Goal: Information Seeking & Learning: Learn about a topic

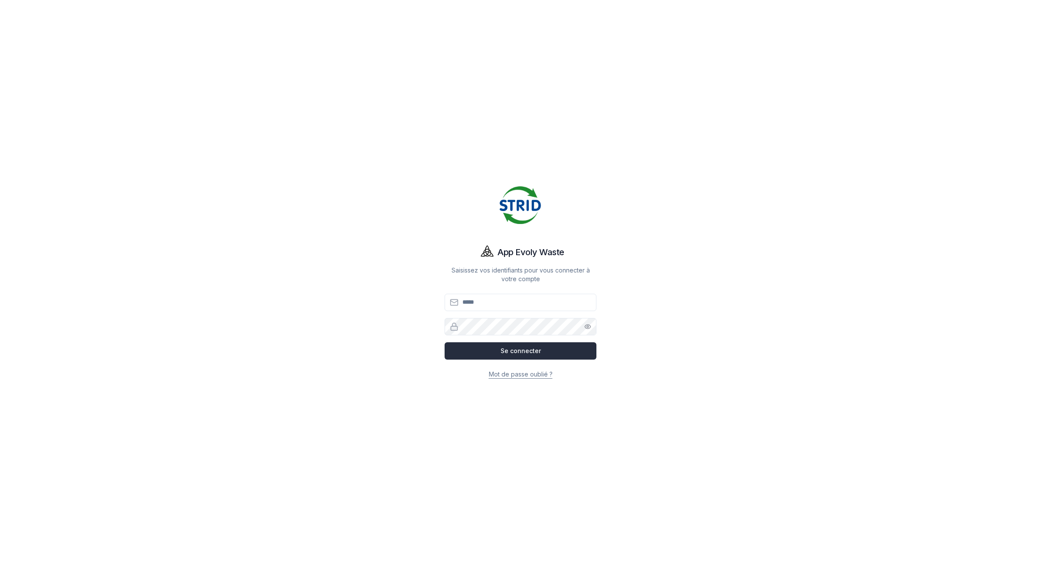
type input "**********"
click at [549, 349] on button "Se connecter" at bounding box center [520, 351] width 152 height 17
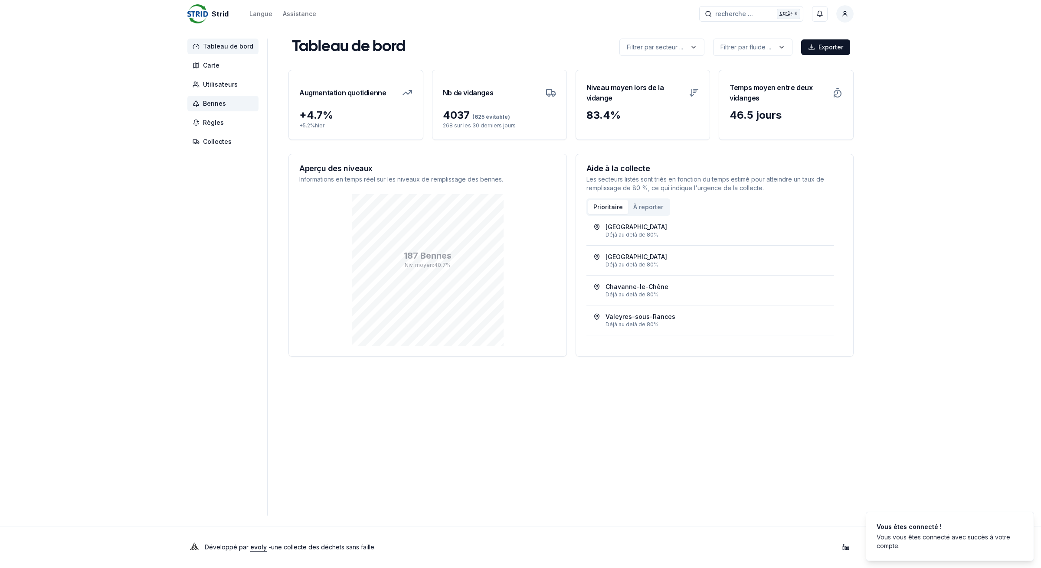
click at [230, 100] on span "Bennes" at bounding box center [222, 104] width 71 height 16
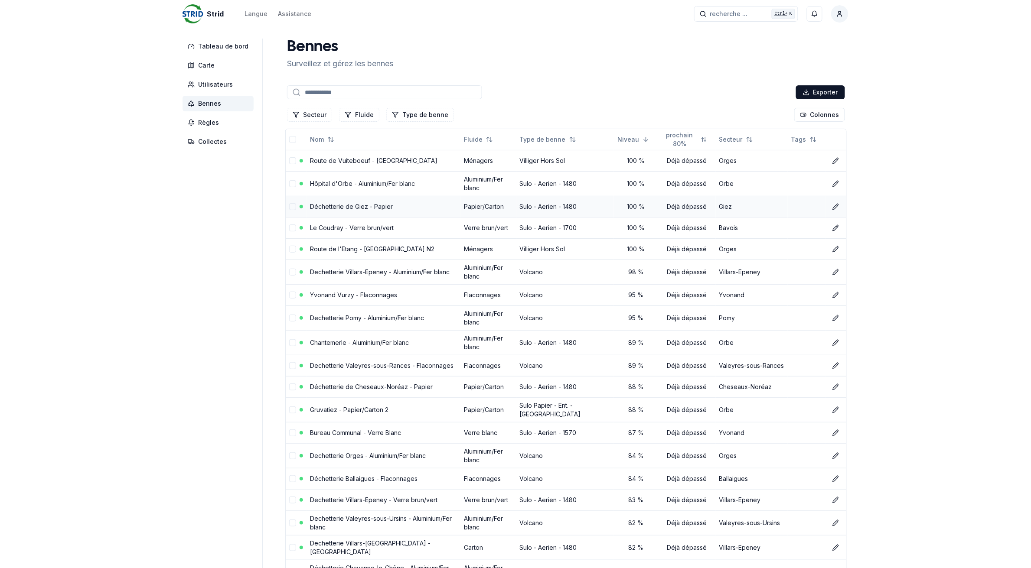
click at [355, 206] on link "Déchetterie de Giez - Papier" at bounding box center [351, 206] width 83 height 7
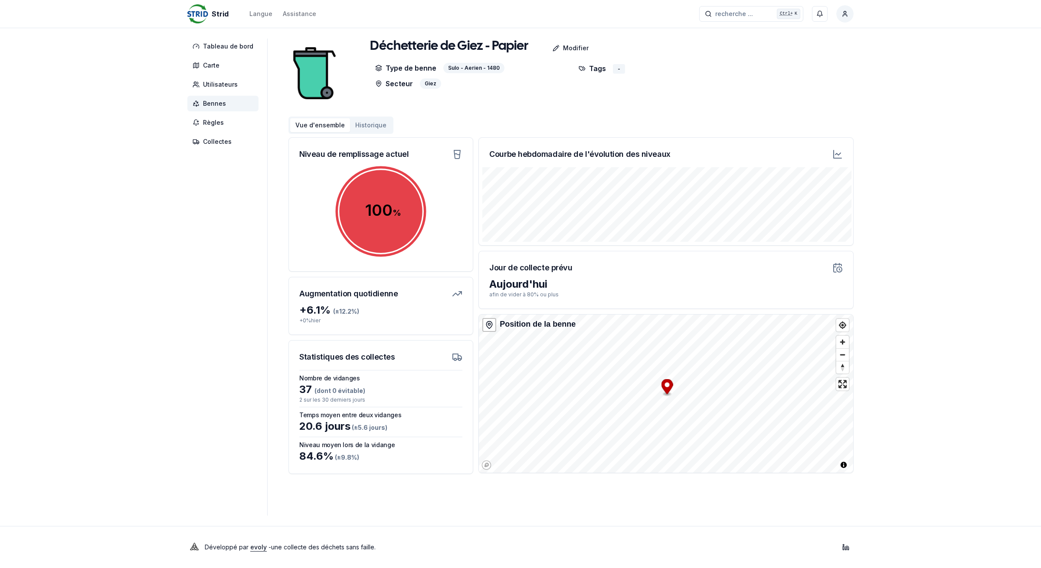
click at [235, 105] on span "Bennes" at bounding box center [222, 104] width 71 height 16
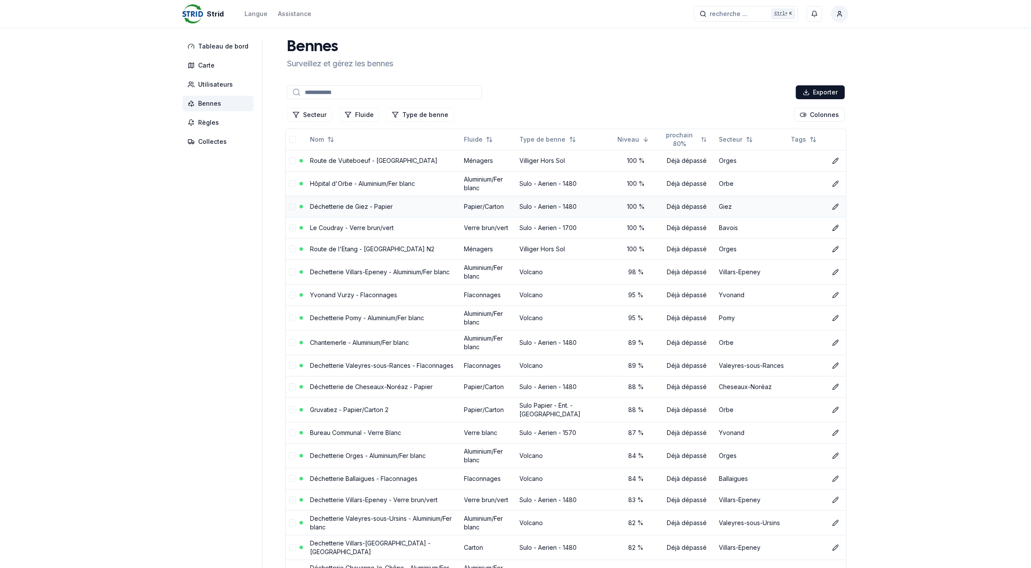
scroll to position [54, 0]
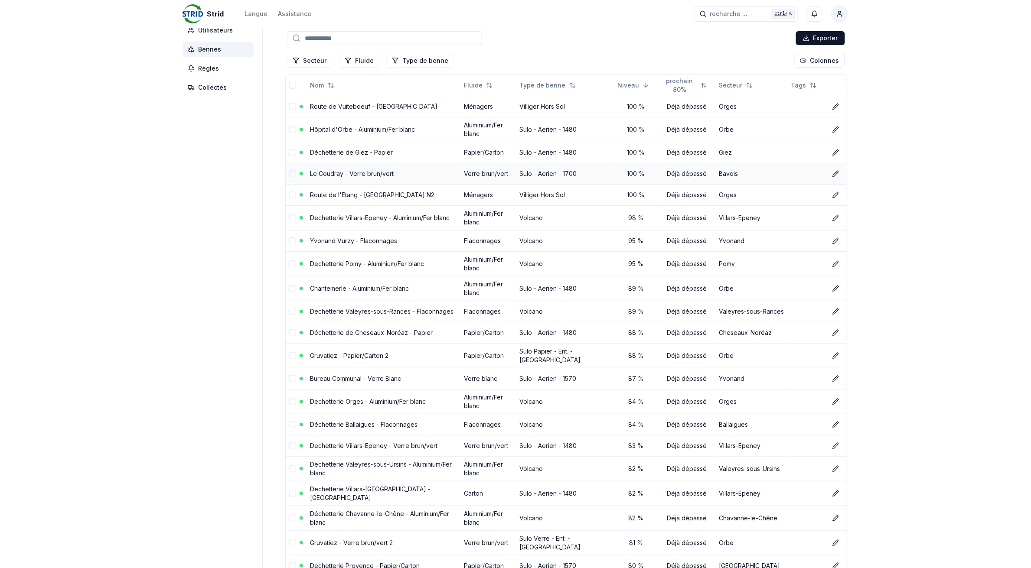
click at [326, 174] on link "Le Coudray - Verre brun/vert" at bounding box center [352, 173] width 84 height 7
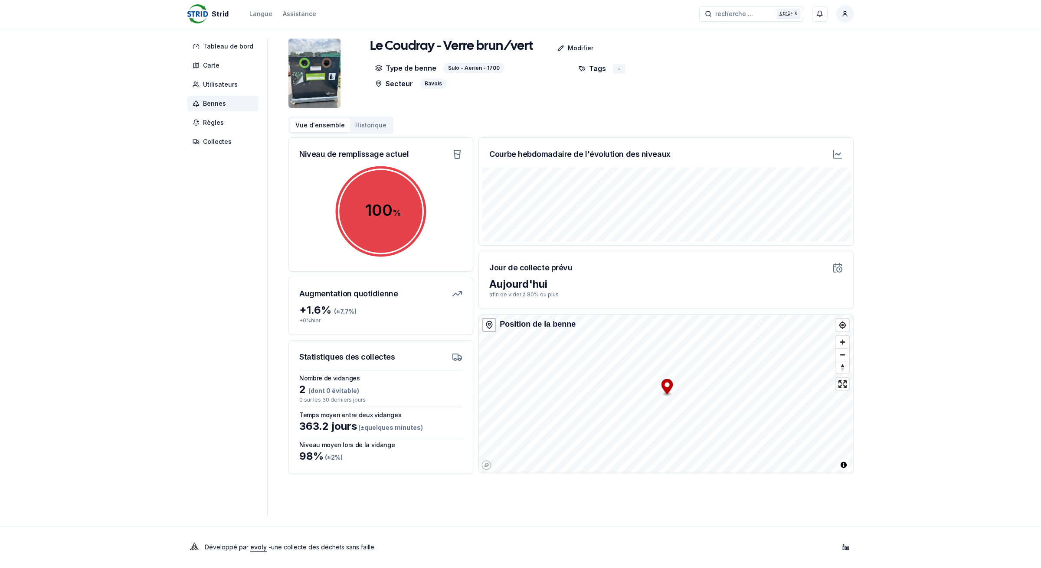
click at [232, 102] on span "Bennes" at bounding box center [222, 104] width 71 height 16
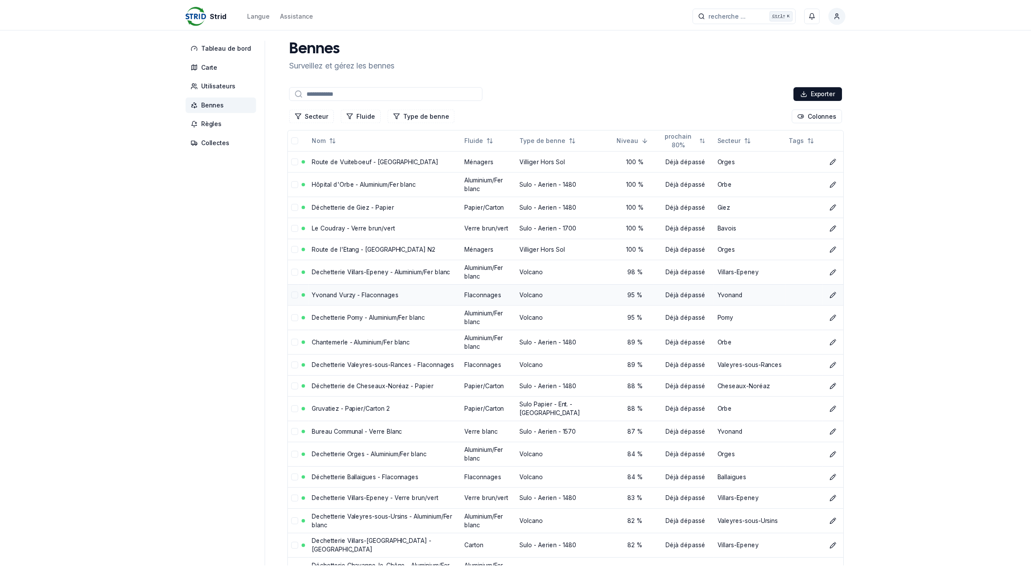
scroll to position [54, 0]
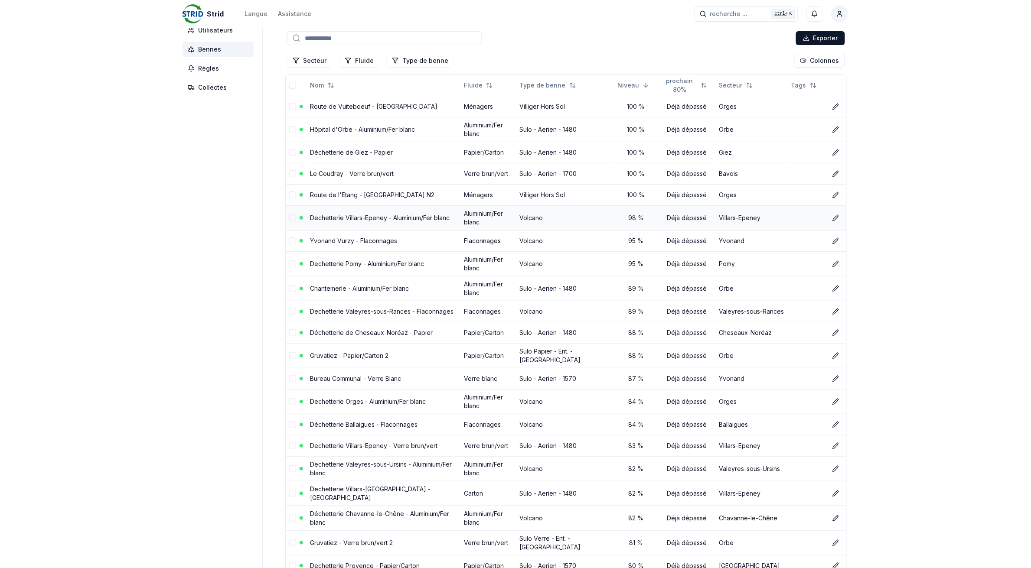
click at [339, 219] on link "Dechetterie Villars-Epeney - Aluminium/Fer blanc" at bounding box center [380, 217] width 140 height 7
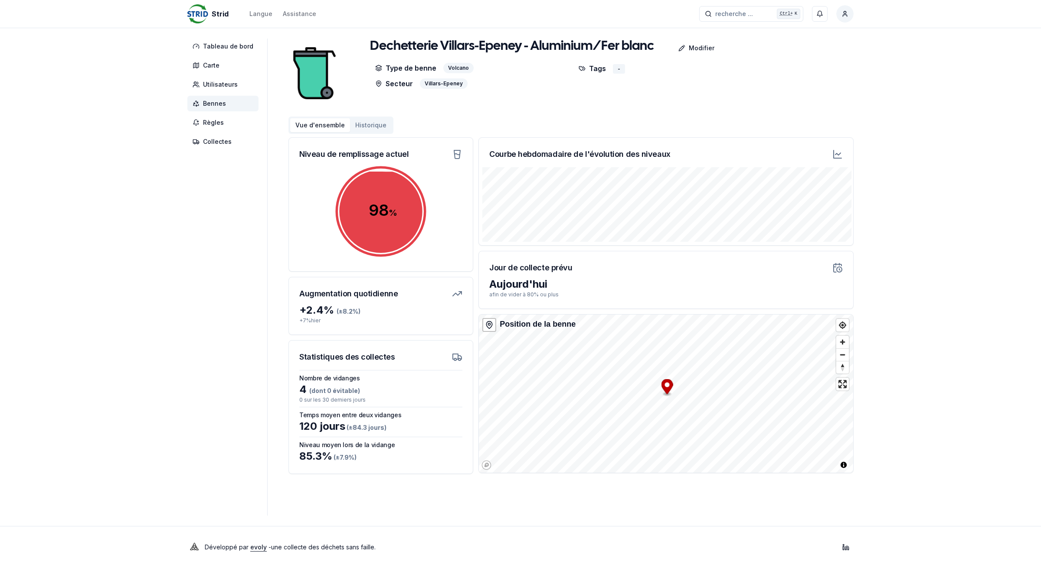
click at [226, 102] on span "Bennes" at bounding box center [222, 104] width 71 height 16
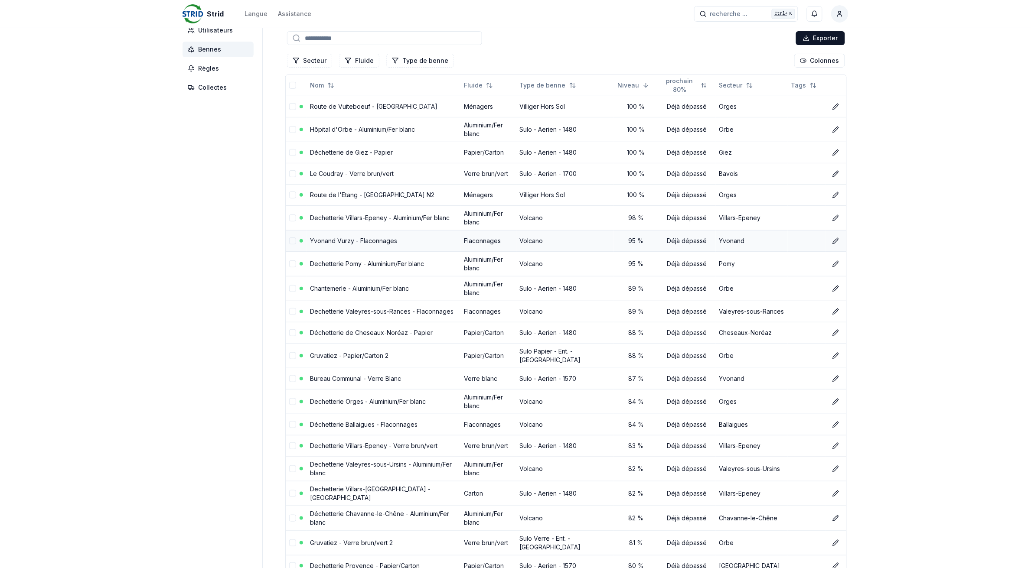
scroll to position [108, 0]
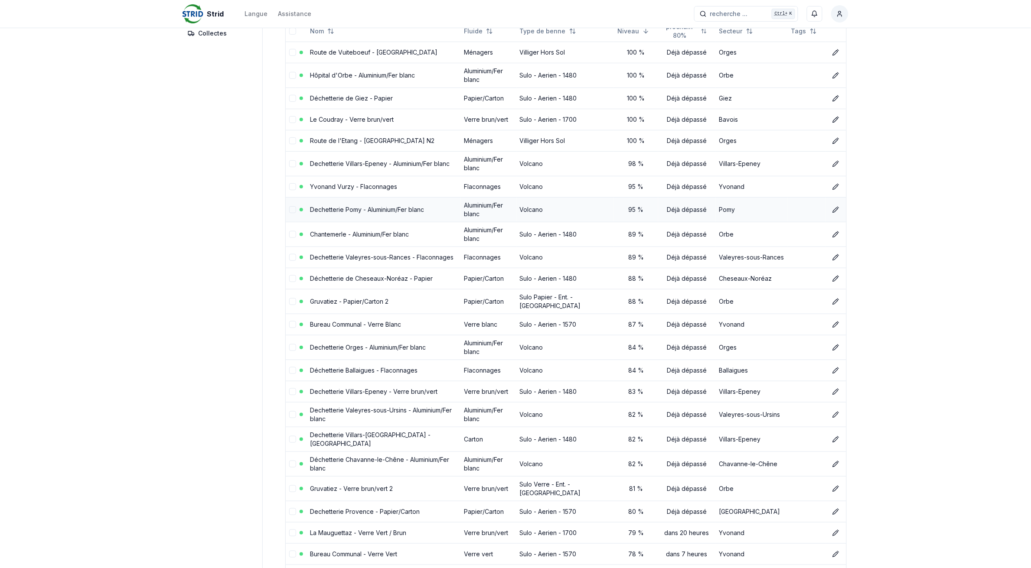
click at [348, 213] on link "Dechetterie Pomy - Aluminium/Fer blanc" at bounding box center [367, 209] width 114 height 7
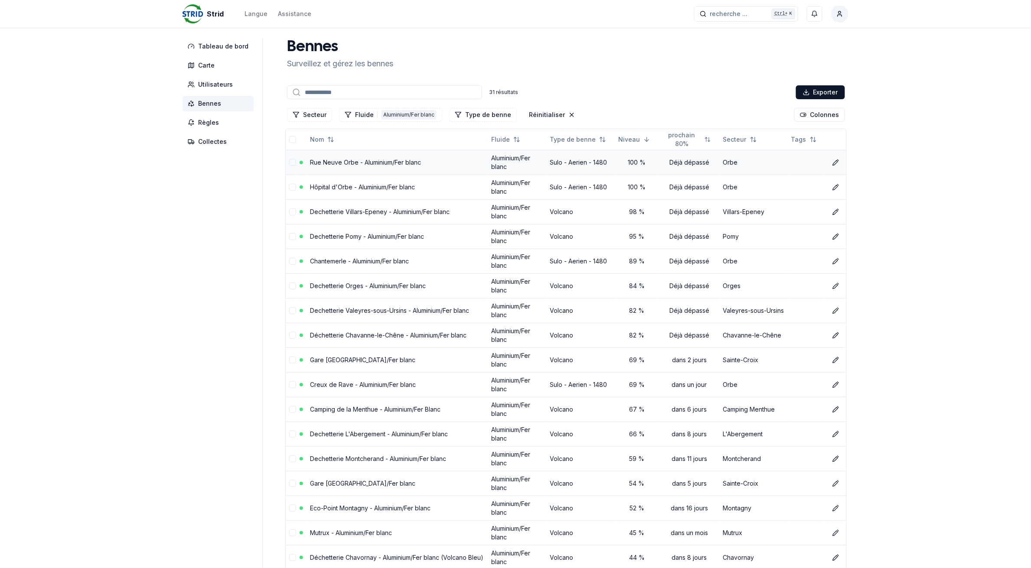
click at [400, 163] on link "Rue Neuve Orbe - Aluminium/Fer blanc" at bounding box center [365, 162] width 111 height 7
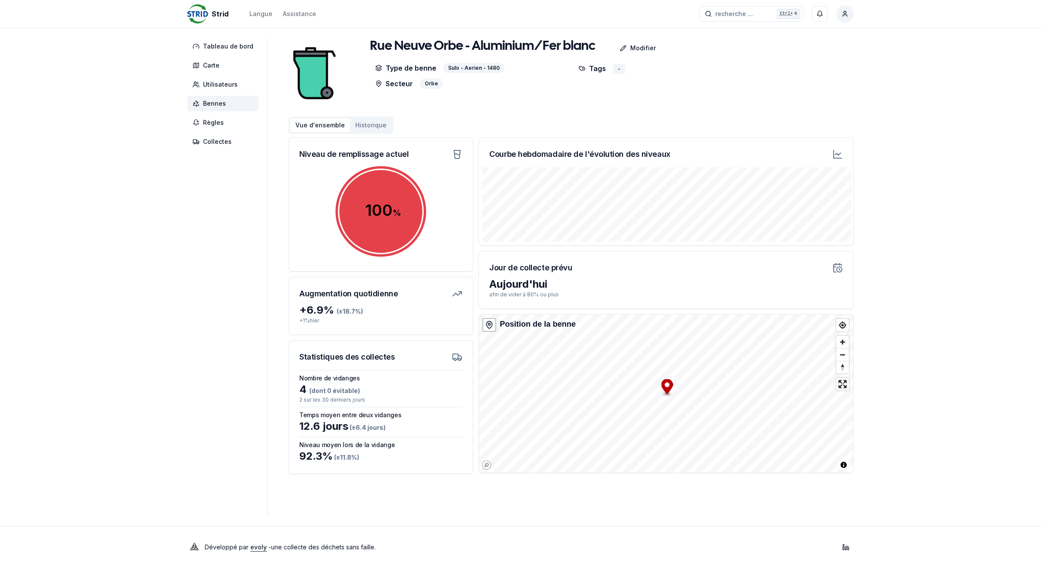
click at [233, 103] on span "Bennes" at bounding box center [222, 104] width 71 height 16
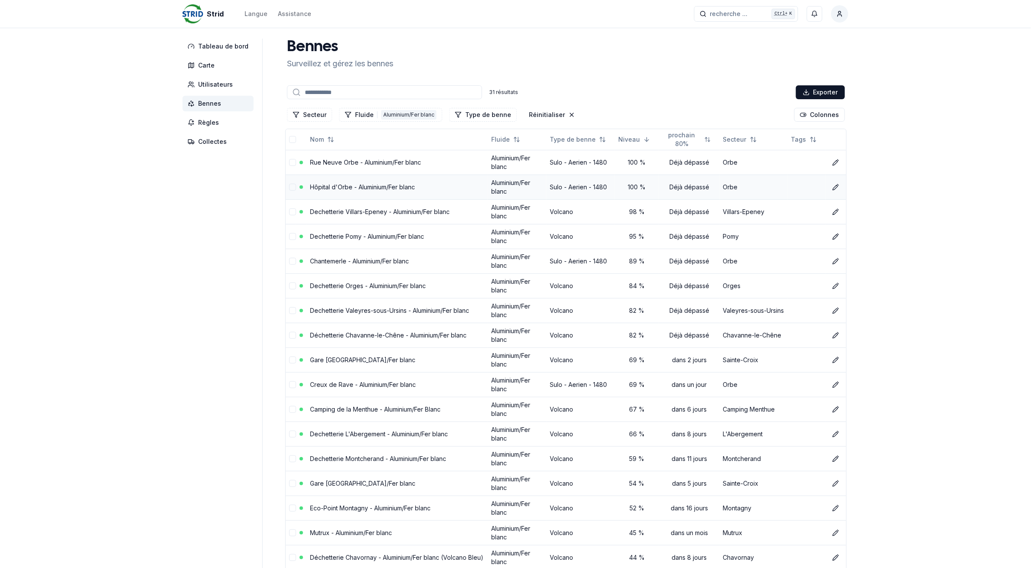
scroll to position [54, 0]
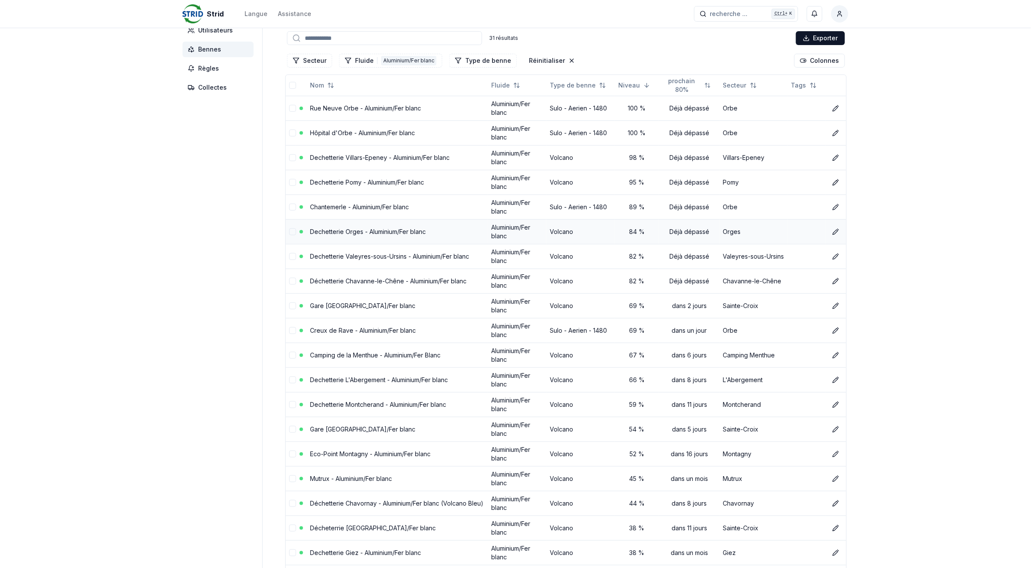
click at [363, 231] on link "Dechetterie Orges - Aluminium/Fer blanc" at bounding box center [368, 231] width 116 height 7
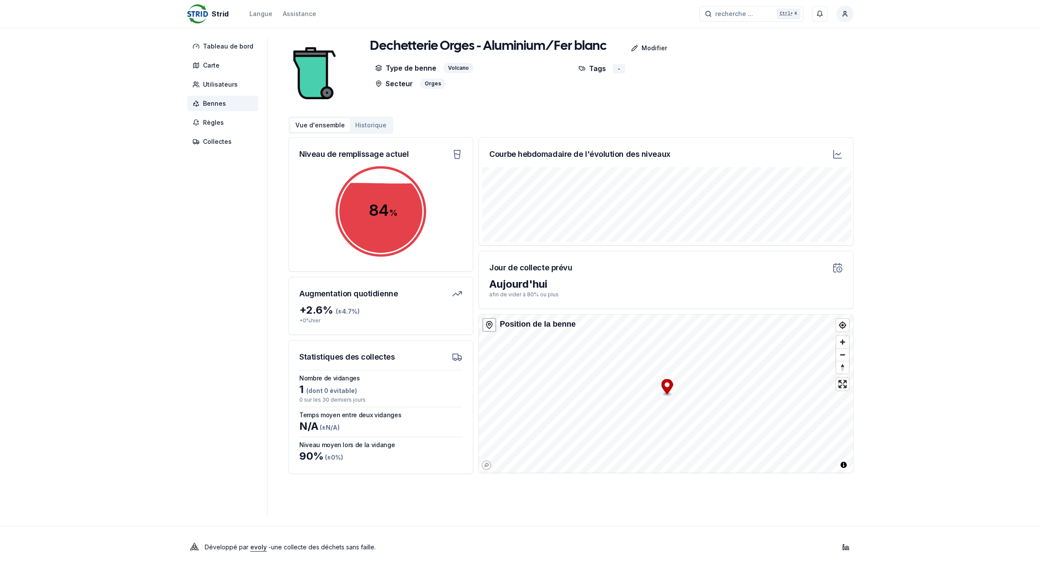
click at [209, 102] on span "Bennes" at bounding box center [214, 103] width 23 height 9
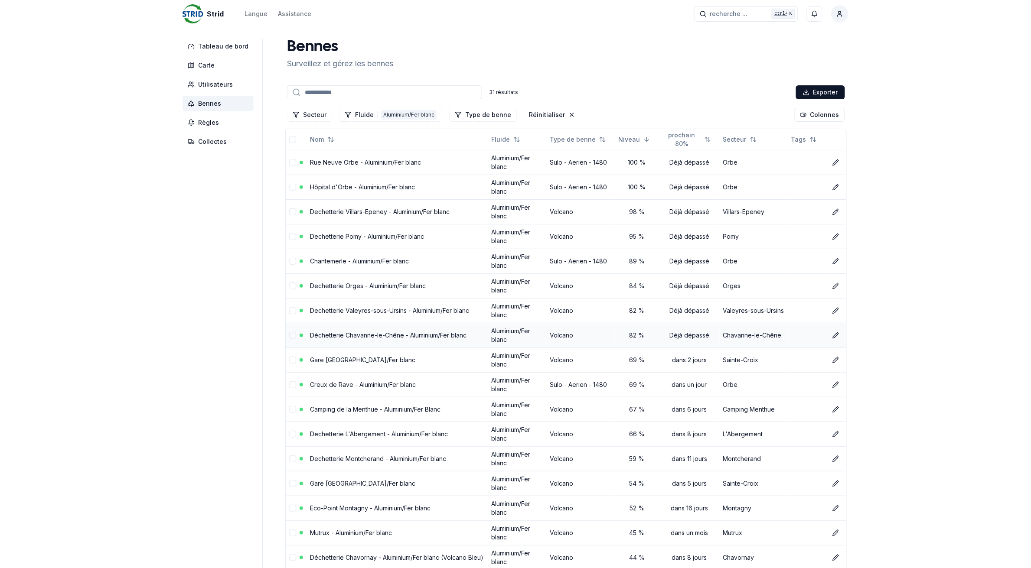
click at [356, 333] on link "Déchetterie Chavanne-le-Chêne - Aluminium/Fer blanc" at bounding box center [388, 335] width 157 height 7
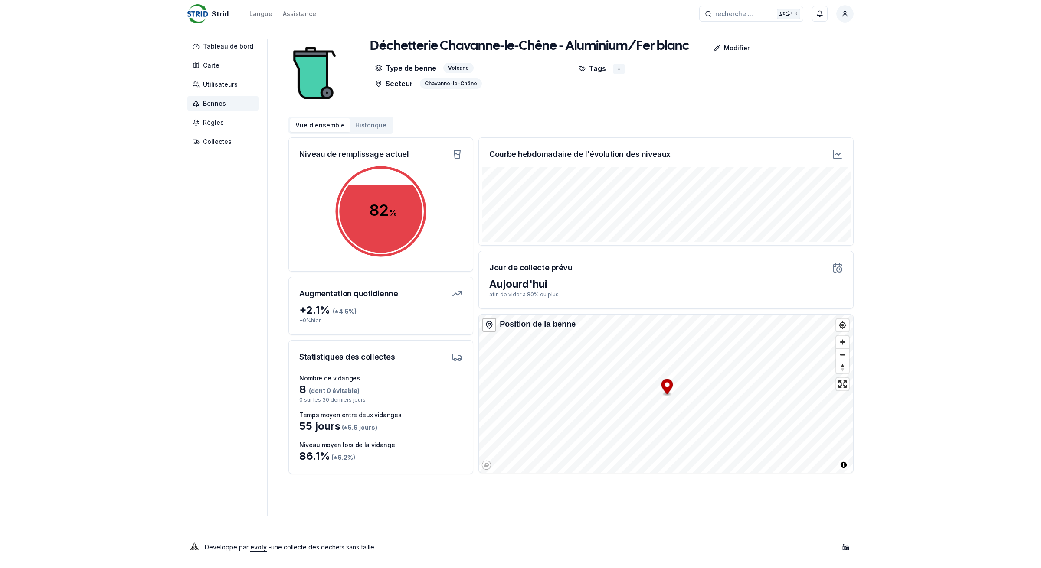
click at [200, 104] on span "Bennes" at bounding box center [222, 104] width 71 height 16
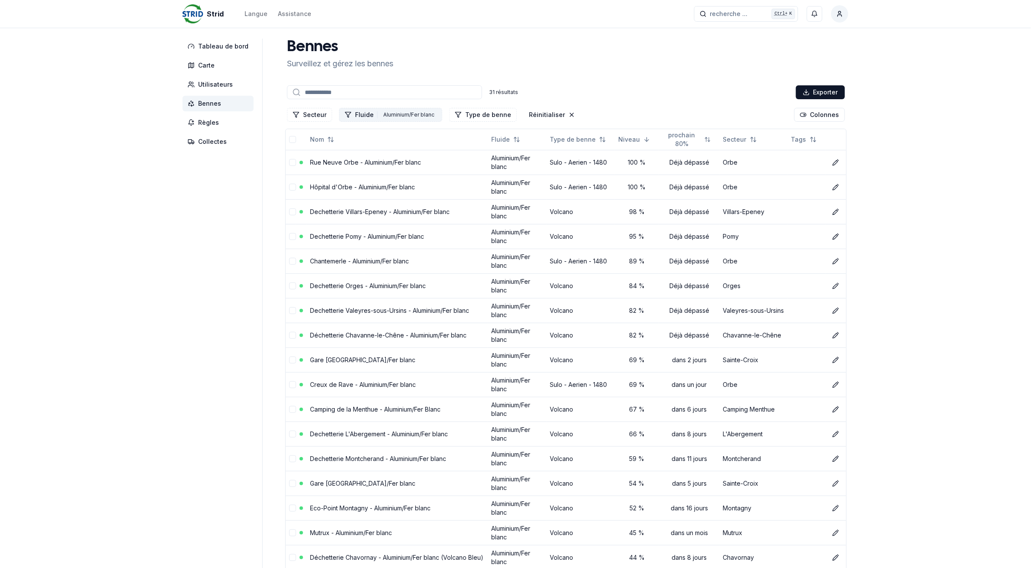
click at [386, 112] on div "Aluminium/Fer blanc" at bounding box center [408, 115] width 55 height 10
click at [345, 152] on icon "Suggestions" at bounding box center [345, 152] width 6 height 7
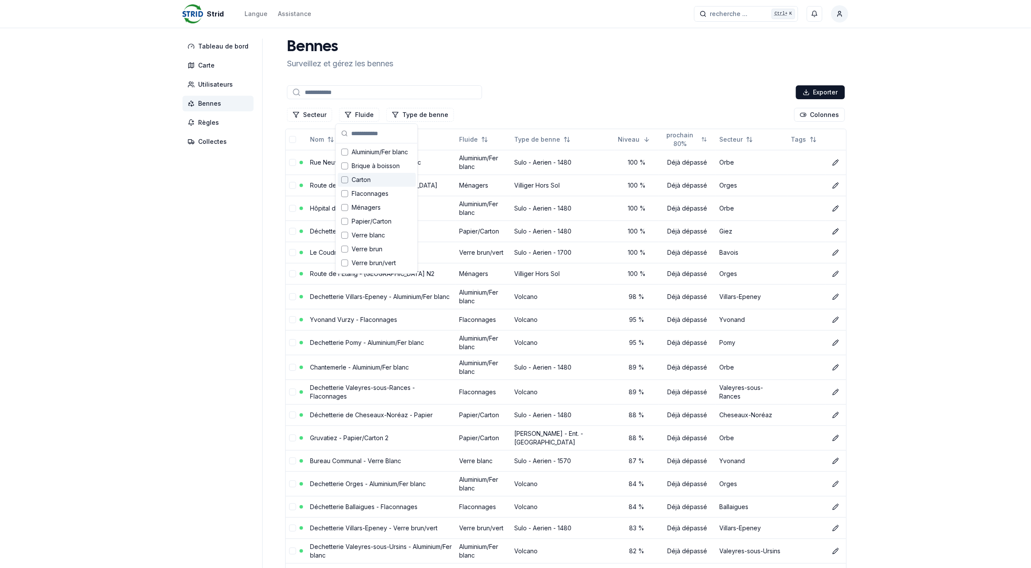
click at [345, 180] on div "Suggestions" at bounding box center [344, 179] width 7 height 7
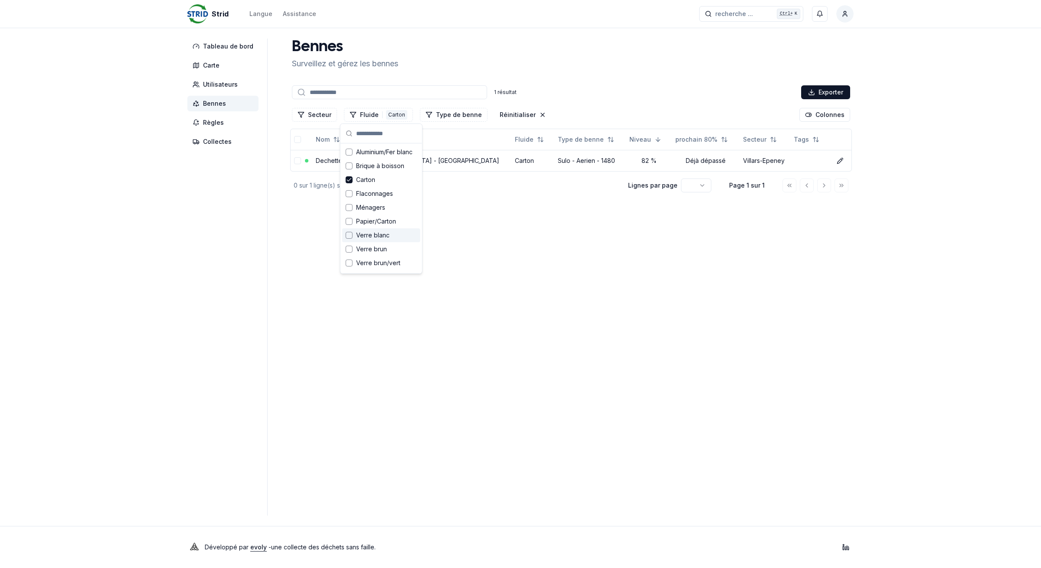
click at [701, 365] on main "[PERSON_NAME] et [PERSON_NAME] [PERSON_NAME] 1 résultat Exporter Secteur Fluide…" at bounding box center [570, 277] width 565 height 477
click at [368, 114] on button "Fluide 1 Carton" at bounding box center [378, 115] width 69 height 14
click at [349, 182] on icon "Suggestions" at bounding box center [349, 179] width 6 height 7
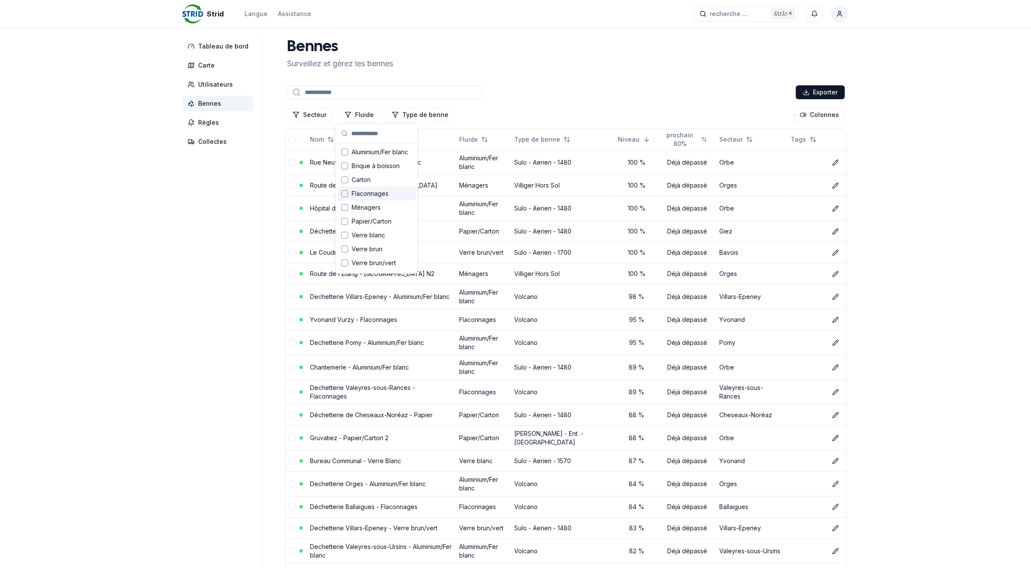
click at [348, 194] on div "Flaconnages" at bounding box center [377, 194] width 78 height 14
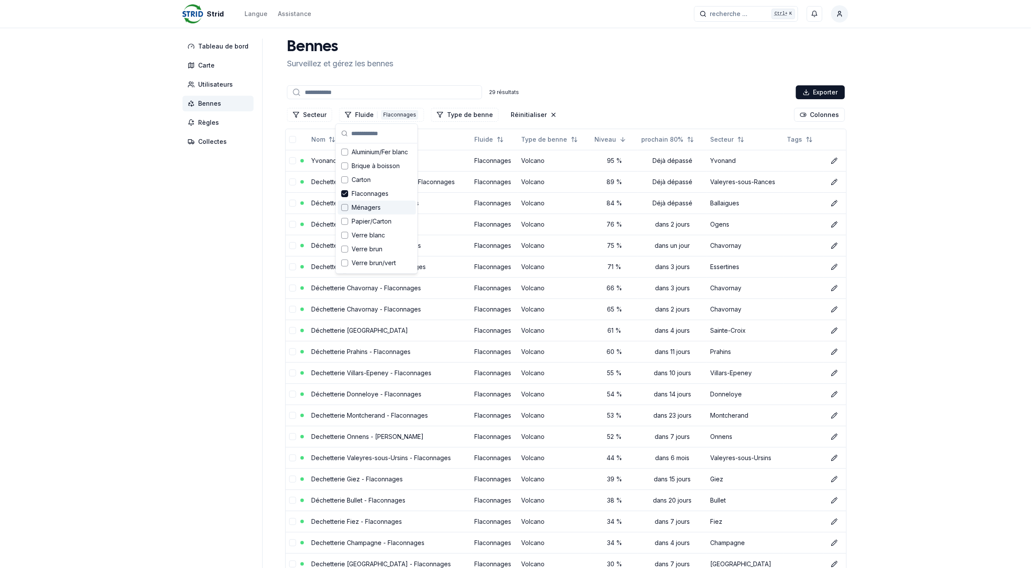
drag, startPoint x: 198, startPoint y: 246, endPoint x: 213, endPoint y: 245, distance: 15.6
click at [200, 245] on aside "Tableau de bord Carte Utilisateurs Bennes Règles Collectes" at bounding box center [223, 414] width 80 height 751
click at [351, 99] on input at bounding box center [384, 92] width 195 height 14
drag, startPoint x: 367, startPoint y: 114, endPoint x: 367, endPoint y: 119, distance: 5.2
click at [367, 114] on button "Fluide 1 Flaconnages" at bounding box center [381, 115] width 85 height 14
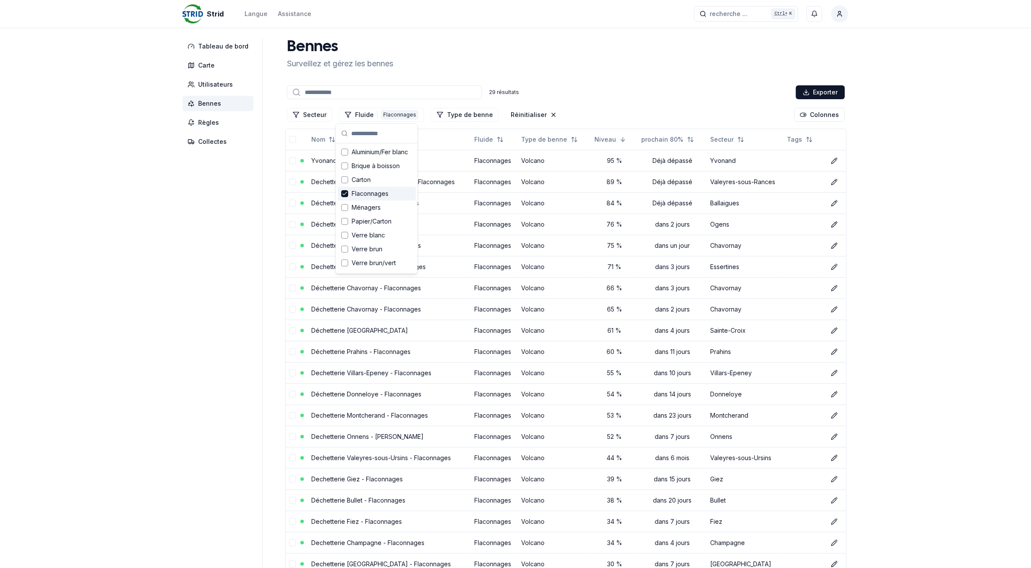
click at [343, 193] on icon "Suggestions" at bounding box center [345, 193] width 6 height 7
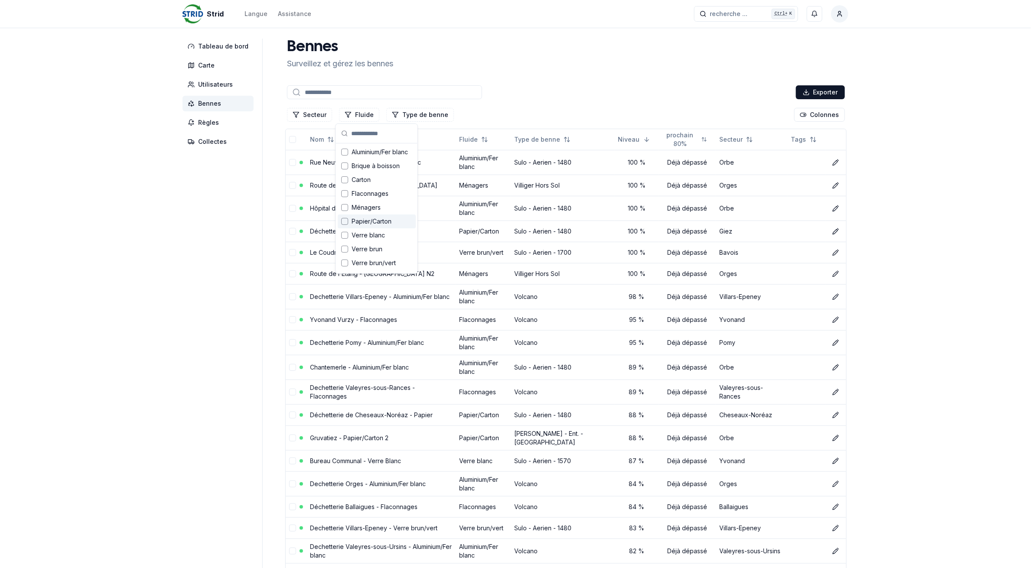
click at [343, 219] on div "Suggestions" at bounding box center [344, 221] width 7 height 7
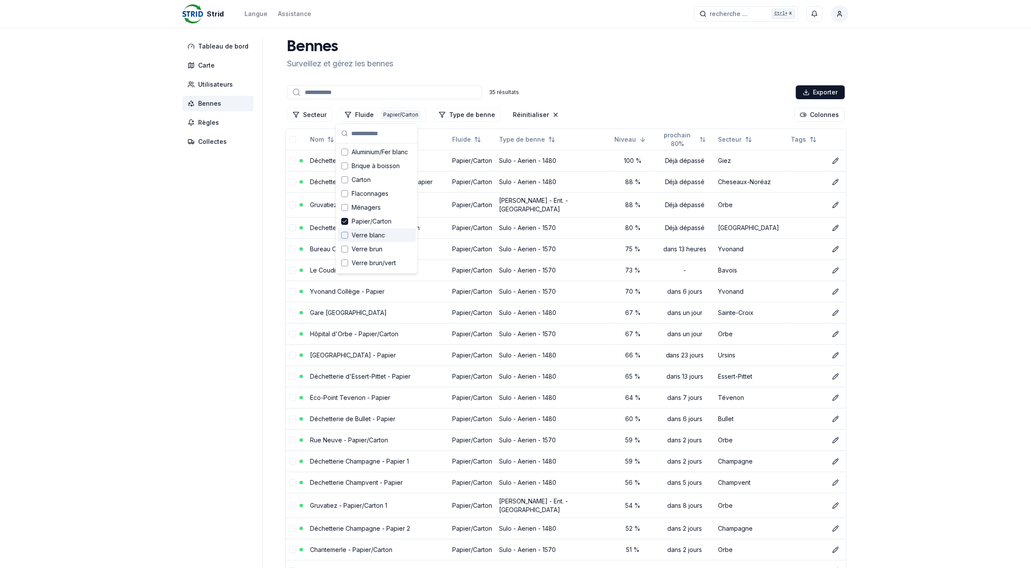
click at [231, 251] on aside "Tableau de bord Carte Utilisateurs Bennes Règles Collectes" at bounding box center [223, 486] width 80 height 895
click at [371, 114] on button "Fluide 1 Papier/Carton" at bounding box center [382, 115] width 87 height 14
click at [343, 220] on icon "Suggestions" at bounding box center [345, 221] width 6 height 7
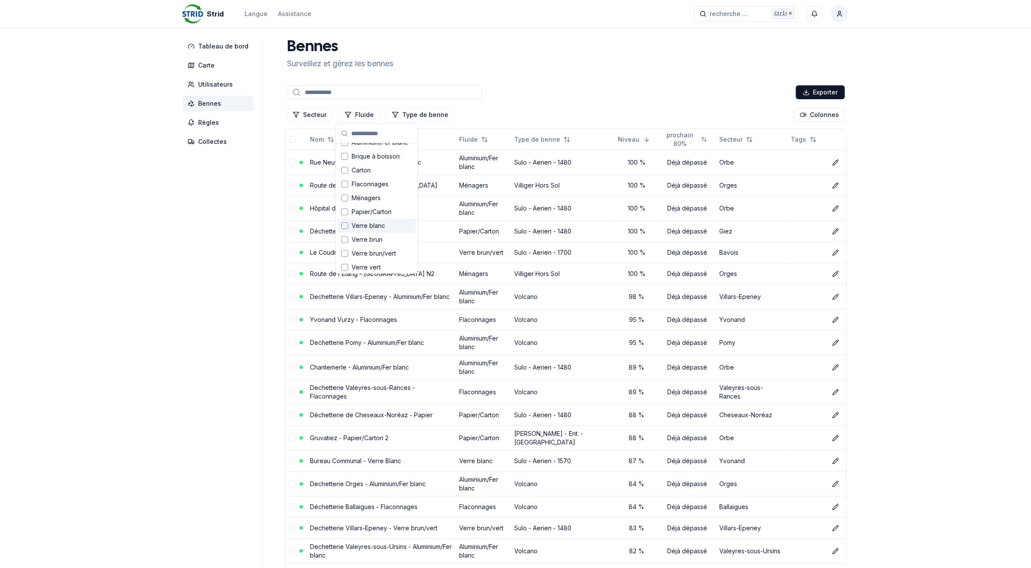
scroll to position [12, 0]
click at [374, 225] on span "Verre blanc" at bounding box center [368, 223] width 33 height 9
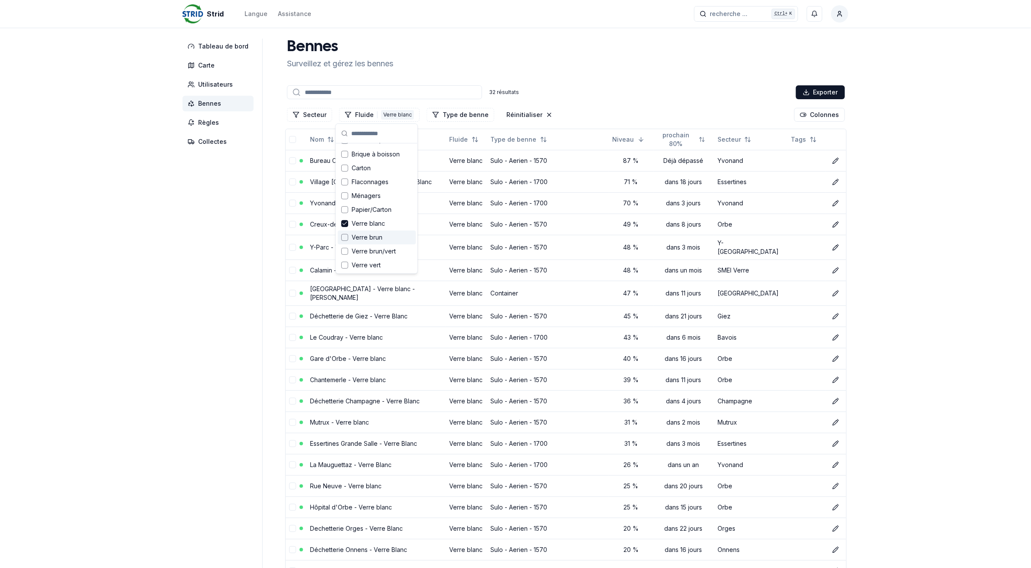
click at [372, 235] on span "Verre brun" at bounding box center [367, 237] width 31 height 9
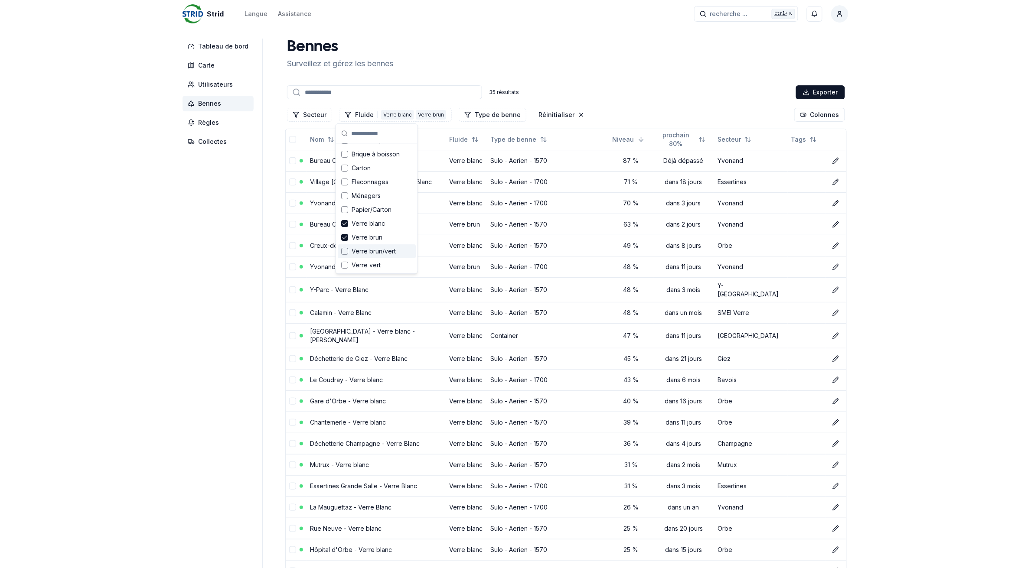
click at [371, 250] on span "Verre brun/vert" at bounding box center [374, 251] width 44 height 9
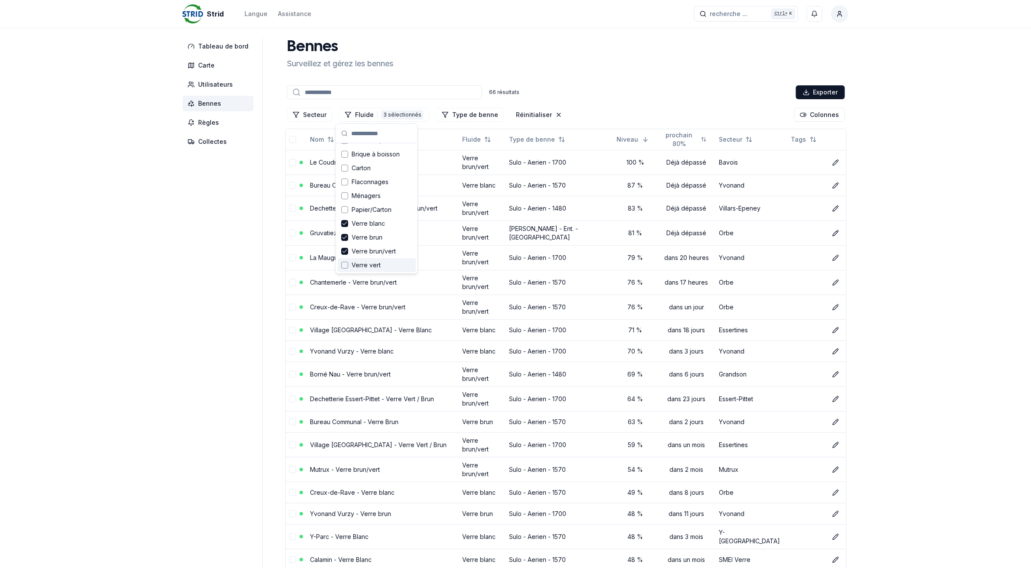
drag, startPoint x: 369, startPoint y: 267, endPoint x: 361, endPoint y: 269, distance: 8.4
click at [369, 267] on span "Verre vert" at bounding box center [366, 265] width 29 height 9
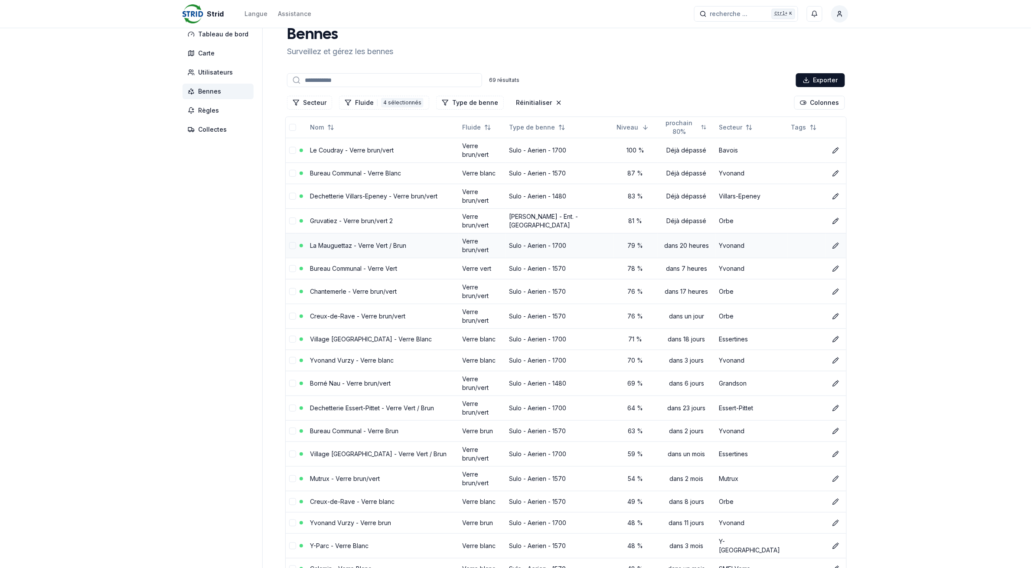
scroll to position [0, 0]
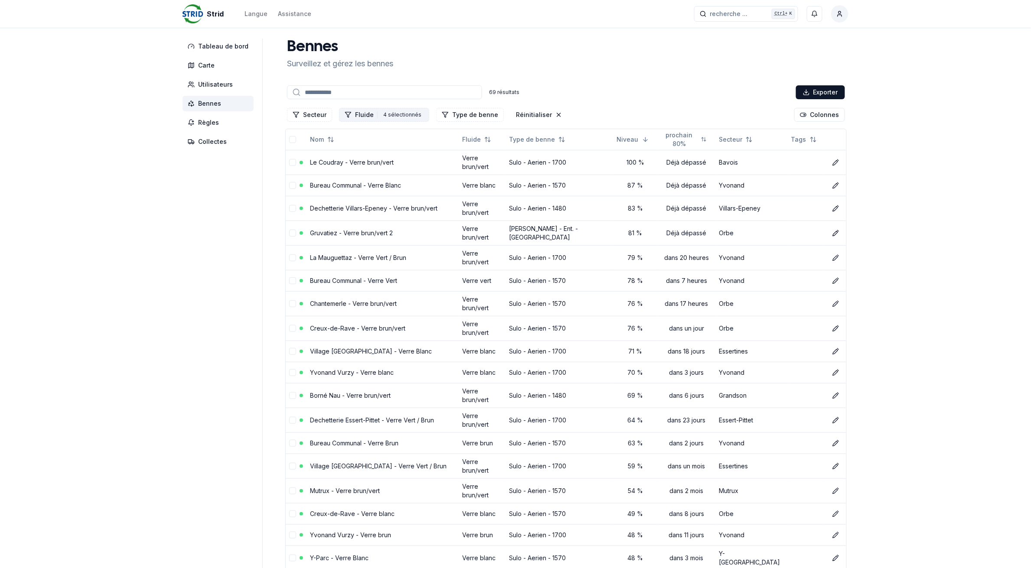
click at [377, 111] on div "Filtrer les lignes" at bounding box center [377, 114] width 0 height 7
drag, startPoint x: 369, startPoint y: 264, endPoint x: 866, endPoint y: 307, distance: 499.6
click at [369, 264] on div "Effacer les filtres" at bounding box center [377, 265] width 78 height 14
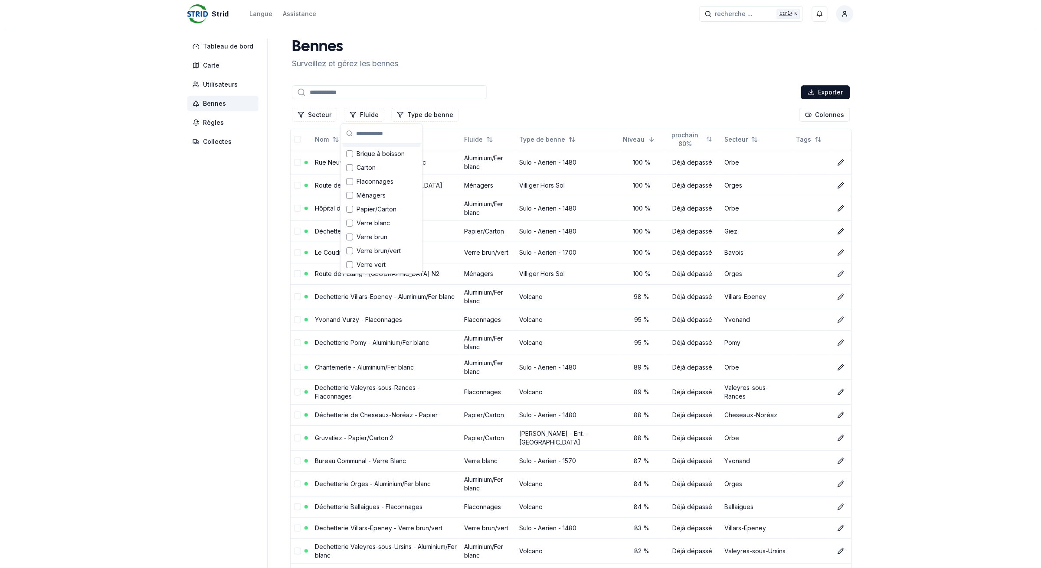
scroll to position [12, 0]
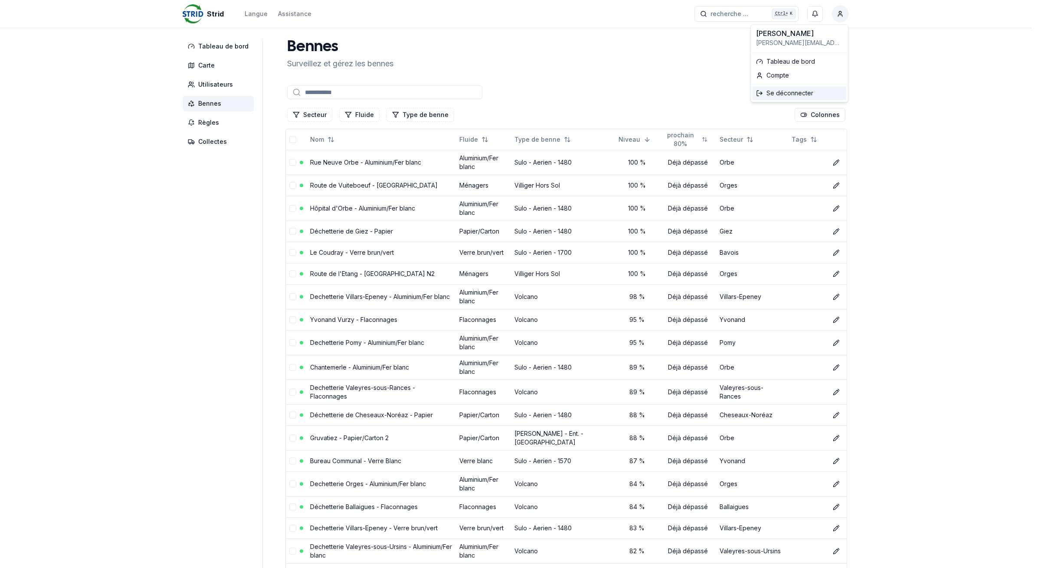
click at [803, 94] on div "Se déconnecter" at bounding box center [799, 93] width 94 height 14
